Goal: Information Seeking & Learning: Find specific fact

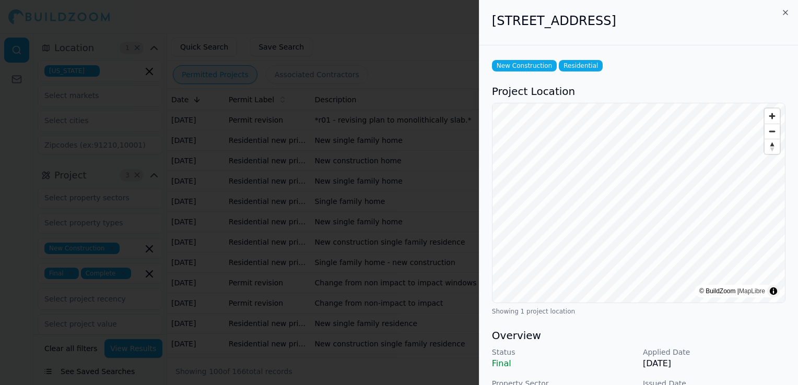
scroll to position [104, 0]
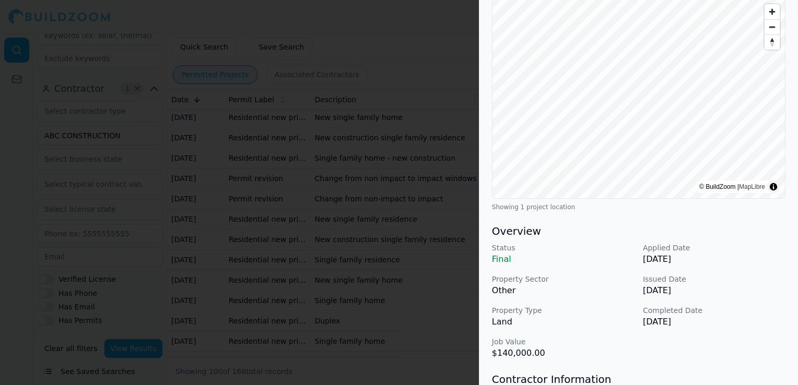
click at [321, 110] on div at bounding box center [399, 192] width 798 height 385
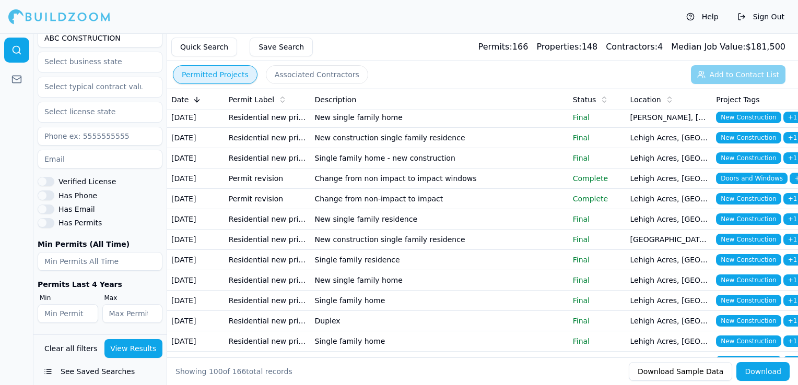
scroll to position [359, 0]
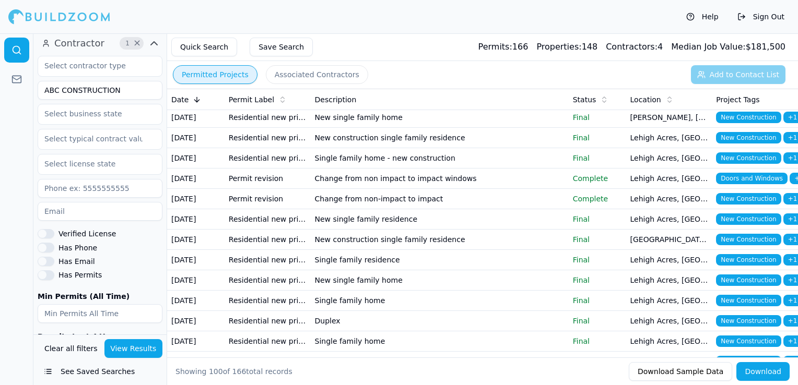
drag, startPoint x: 119, startPoint y: 93, endPoint x: 37, endPoint y: 88, distance: 82.7
click at [37, 88] on div "Contractor 1 × ABC CONSTRUCTION Verified License Has Phone Has Email Has Permit…" at bounding box center [99, 209] width 133 height 357
type input "Baba Contractor"
click at [150, 358] on div "Clear all filters View Results See Saved Searches" at bounding box center [99, 360] width 133 height 51
click at [150, 347] on button "View Results" at bounding box center [133, 348] width 58 height 19
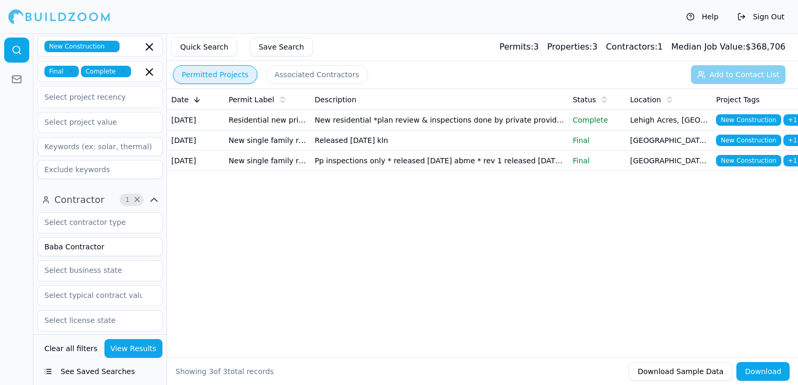
click at [455, 124] on td "New residential *plan review & inspections done by private provider- l [PERSON_…" at bounding box center [440, 120] width 258 height 20
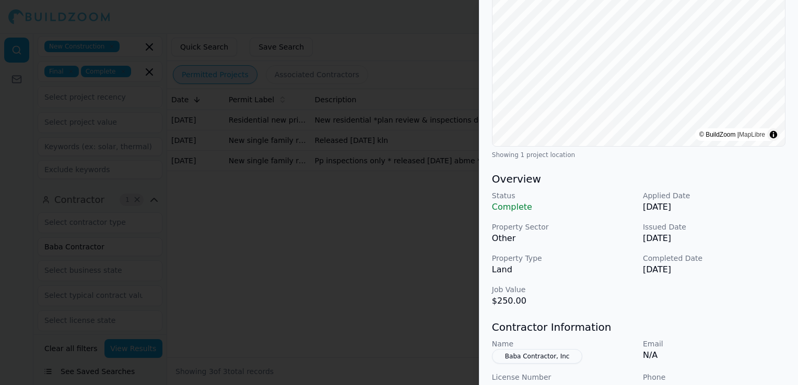
scroll to position [104, 0]
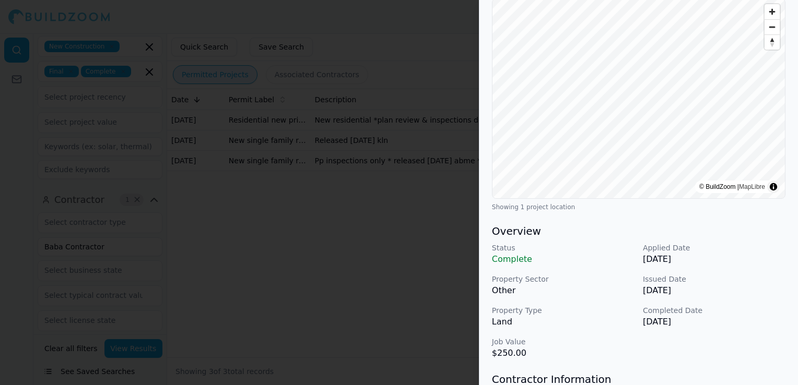
click at [369, 271] on div at bounding box center [399, 192] width 798 height 385
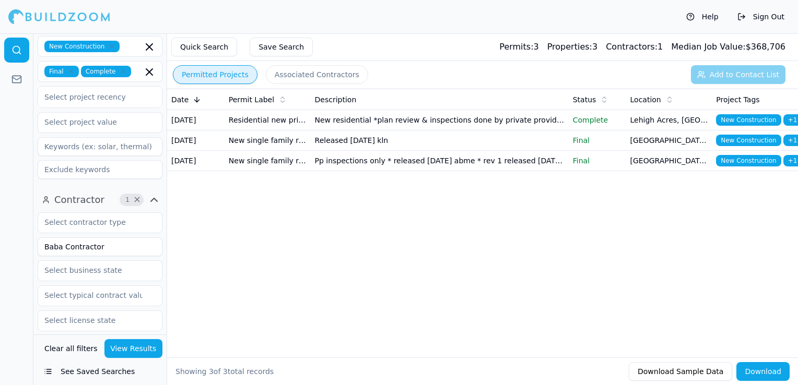
click at [409, 151] on td "Released [DATE] kln" at bounding box center [440, 141] width 258 height 20
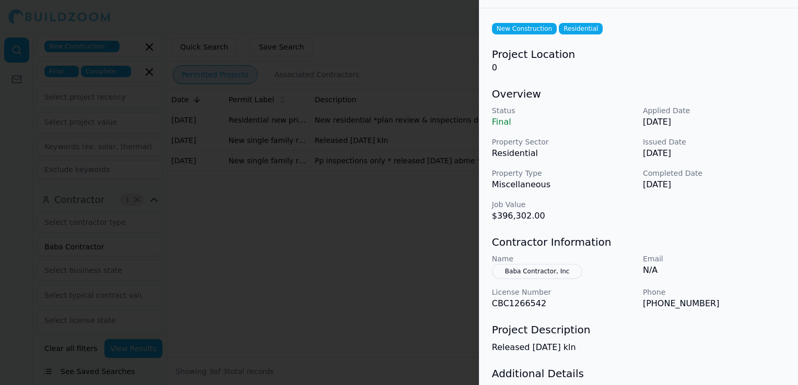
scroll to position [0, 0]
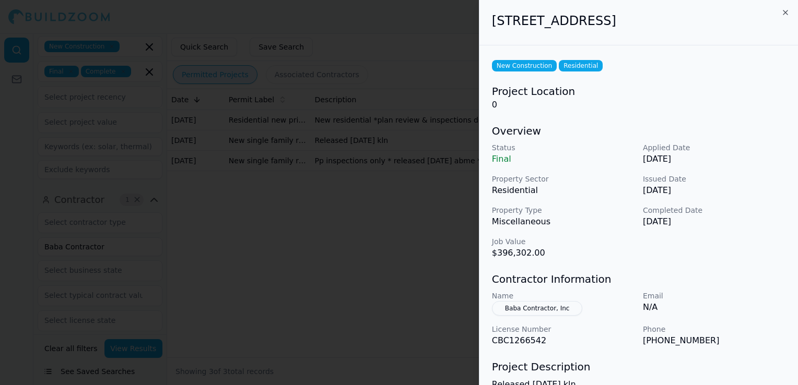
click at [418, 258] on div at bounding box center [399, 192] width 798 height 385
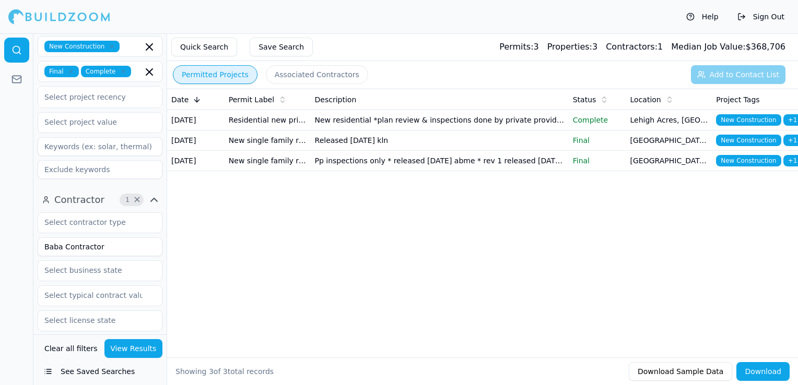
click at [424, 171] on td "Pp inspections only * released [DATE] abme * rev 1 released [DATE] abme * inspe…" at bounding box center [440, 161] width 258 height 20
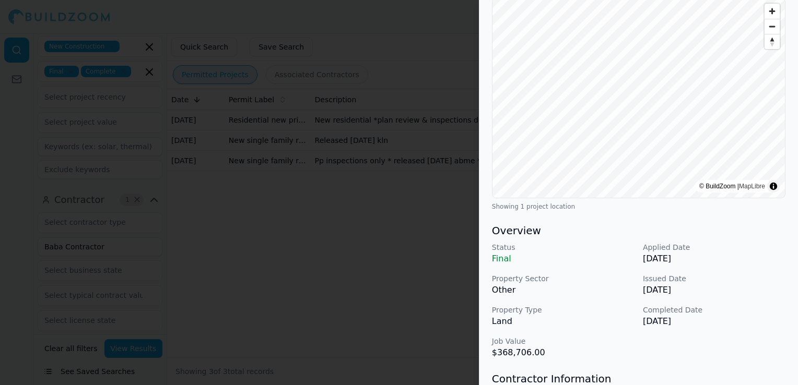
scroll to position [157, 0]
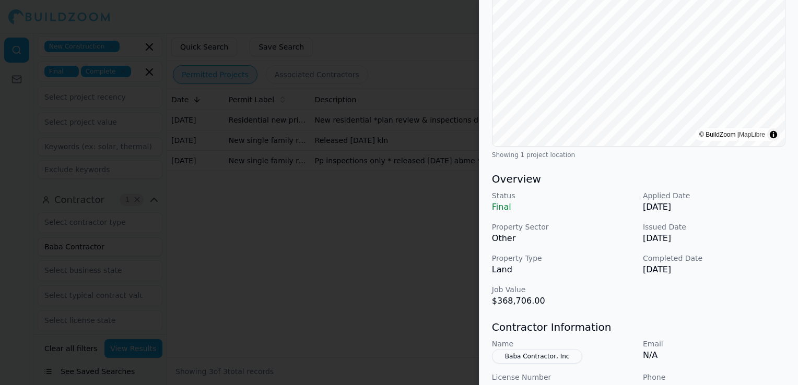
click at [443, 279] on div at bounding box center [399, 192] width 798 height 385
